Goal: Register for event/course

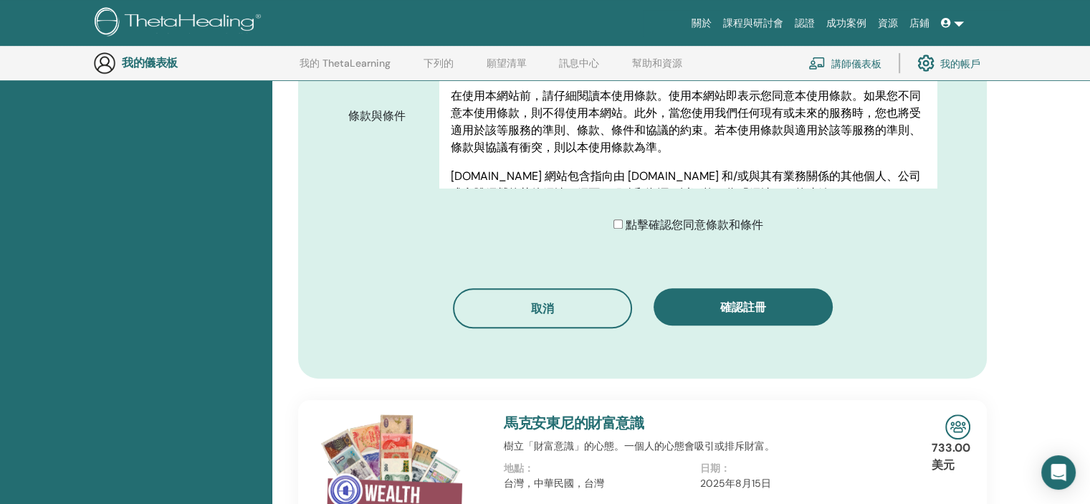
scroll to position [751, 0]
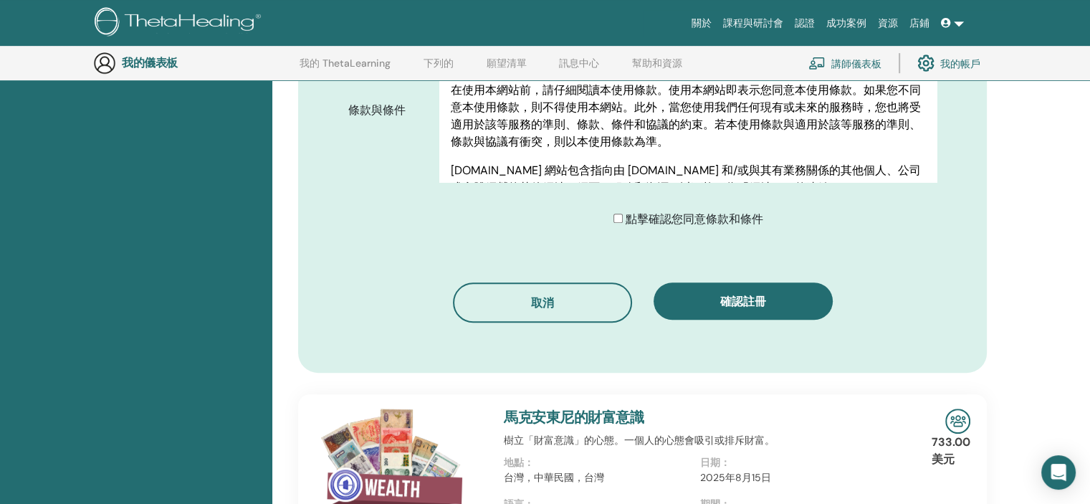
click at [612, 222] on div "點擊確認您同意條款和條件" at bounding box center [693, 219] width 508 height 17
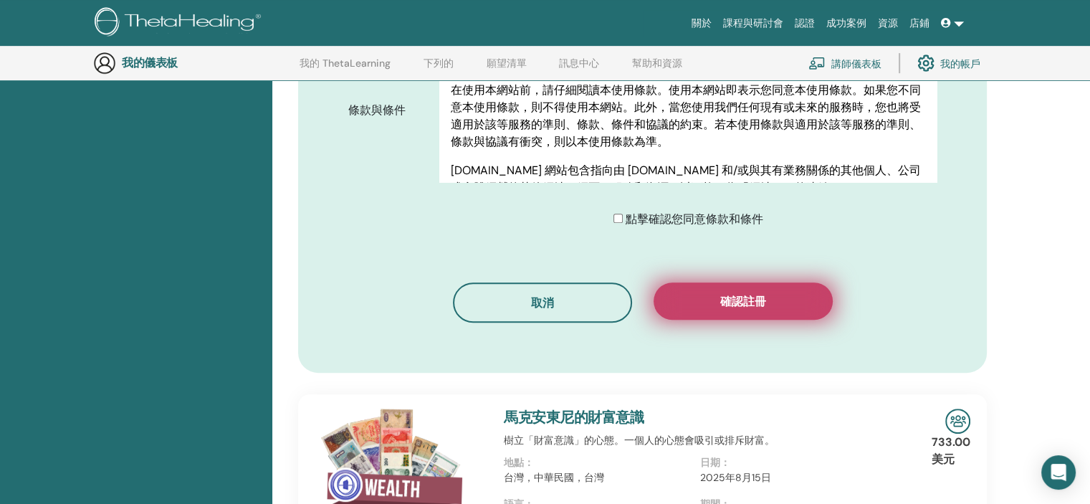
click at [739, 307] on button "確認註冊" at bounding box center [742, 300] width 179 height 37
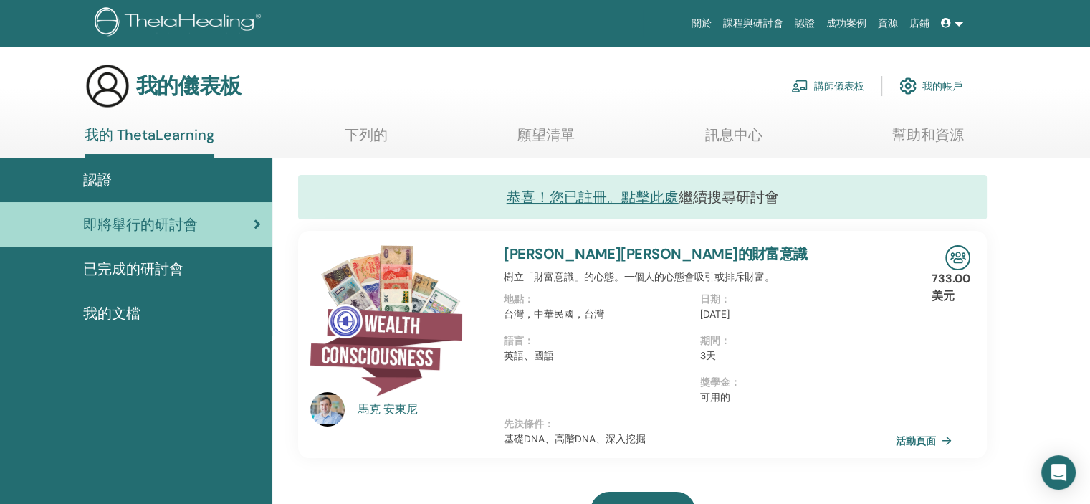
click at [172, 277] on font "已完成的研討會" at bounding box center [133, 268] width 100 height 19
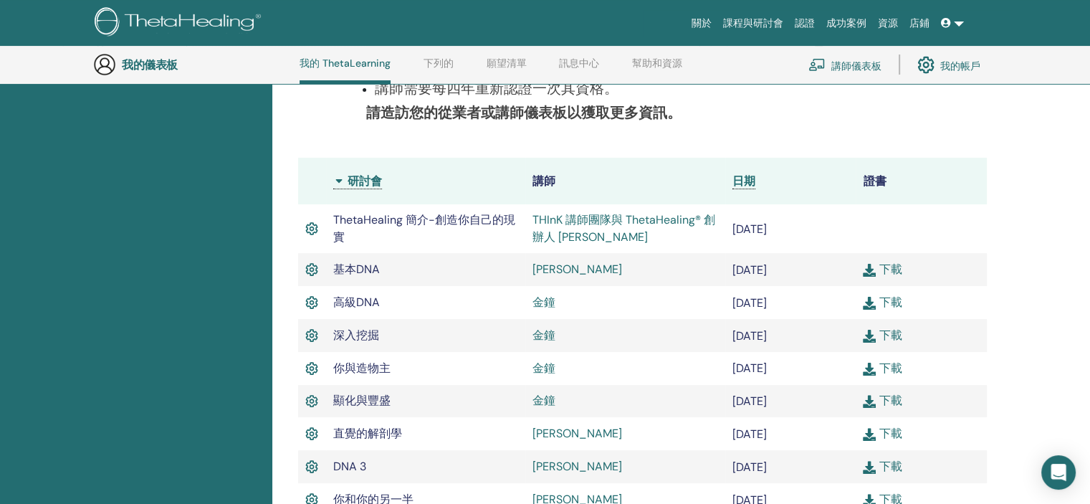
scroll to position [395, 0]
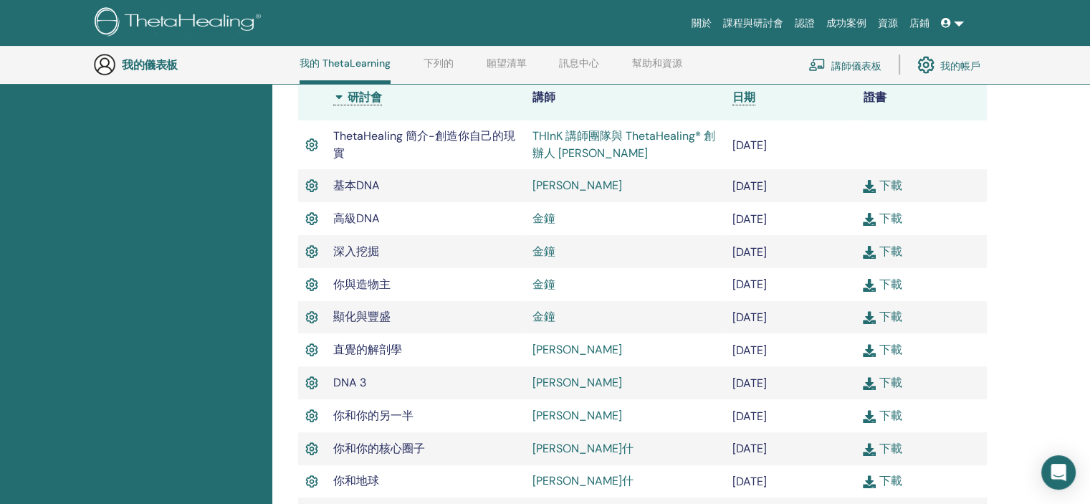
click at [869, 183] on img at bounding box center [869, 186] width 13 height 13
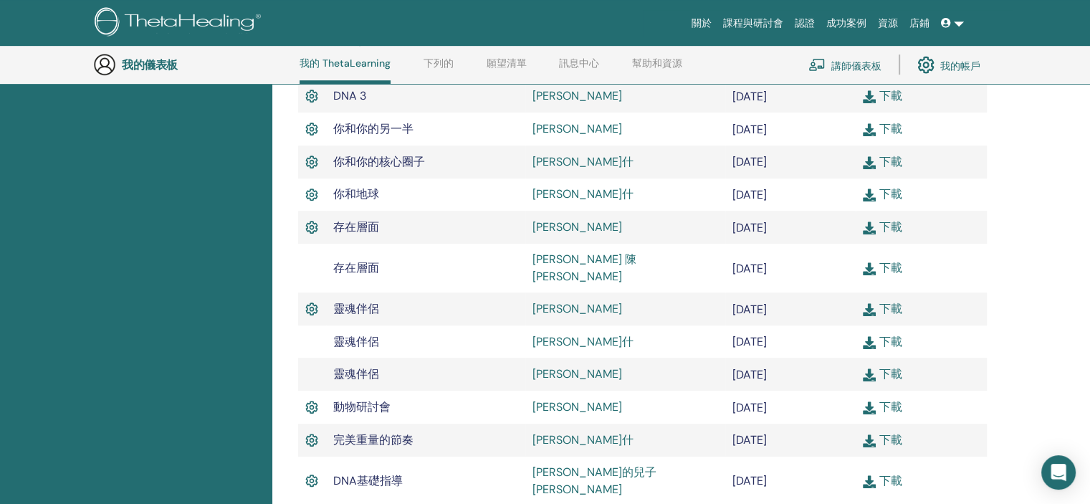
scroll to position [682, 0]
